Goal: Download file/media

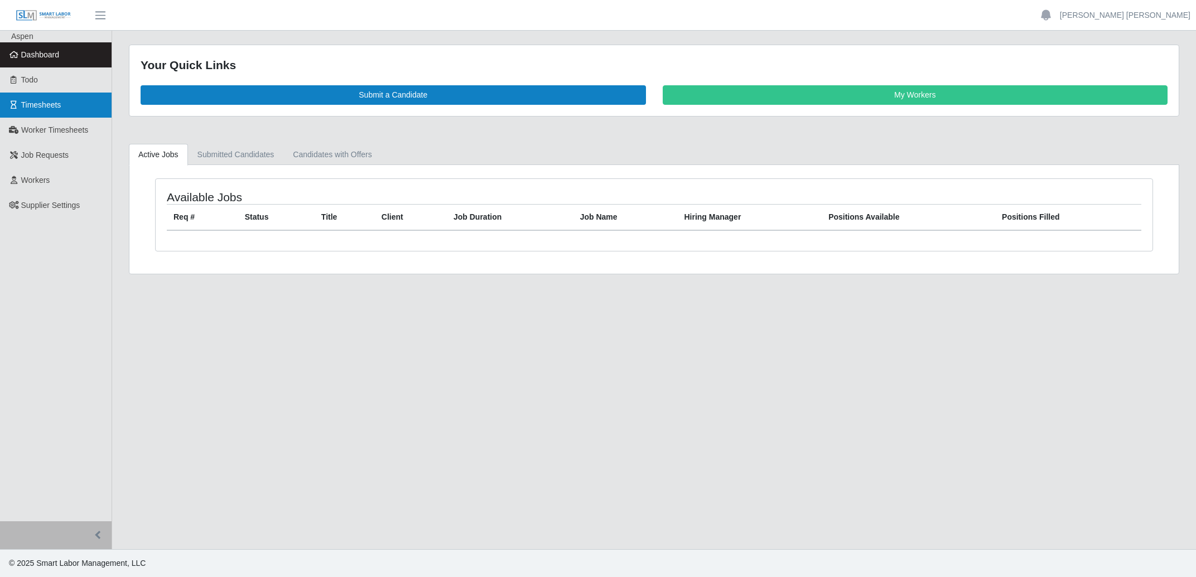
click at [48, 99] on link "Timesheets" at bounding box center [56, 105] width 112 height 25
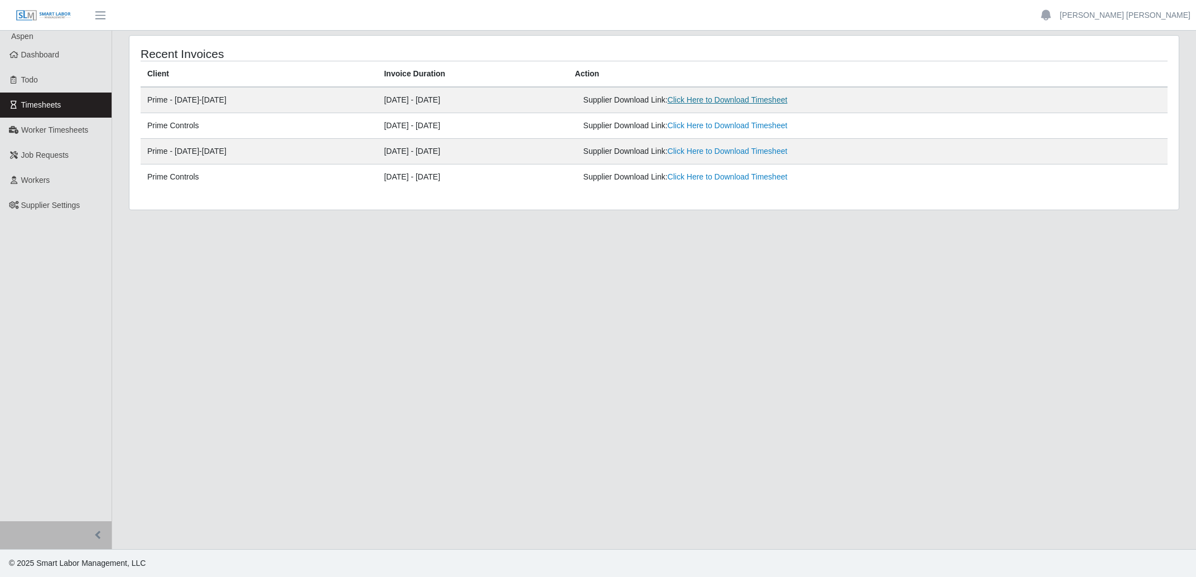
click at [778, 99] on link "Click Here to Download Timesheet" at bounding box center [728, 99] width 120 height 9
click at [769, 125] on link "Click Here to Download Timesheet" at bounding box center [728, 125] width 120 height 9
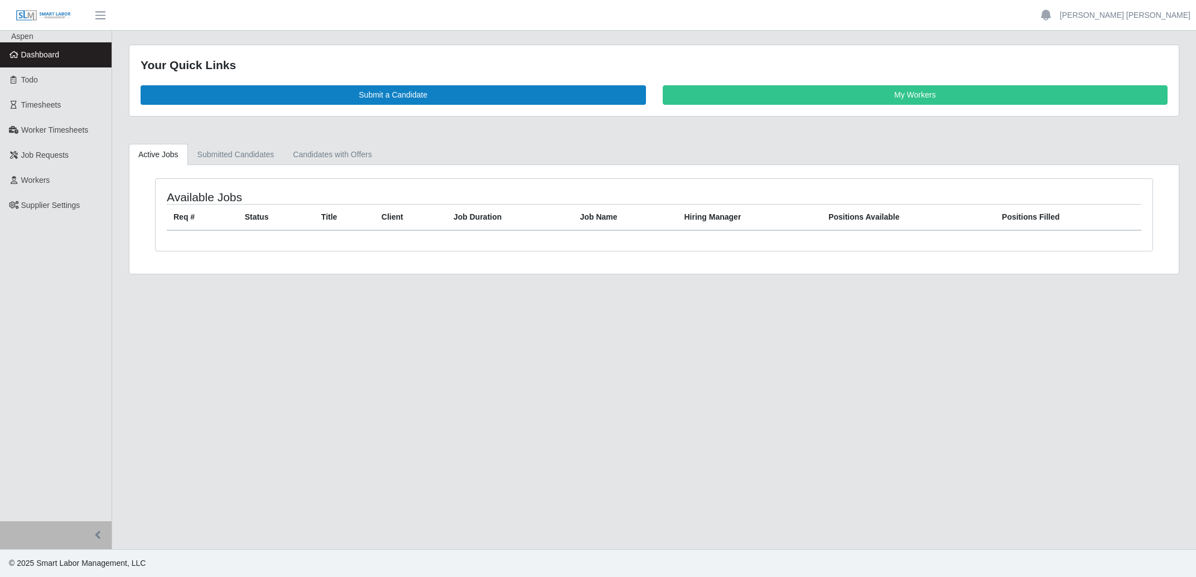
click at [384, 445] on main "Your Quick Links Submit a Candidate My Workers Active Jobs Submitted Candidates…" at bounding box center [654, 290] width 1084 height 519
